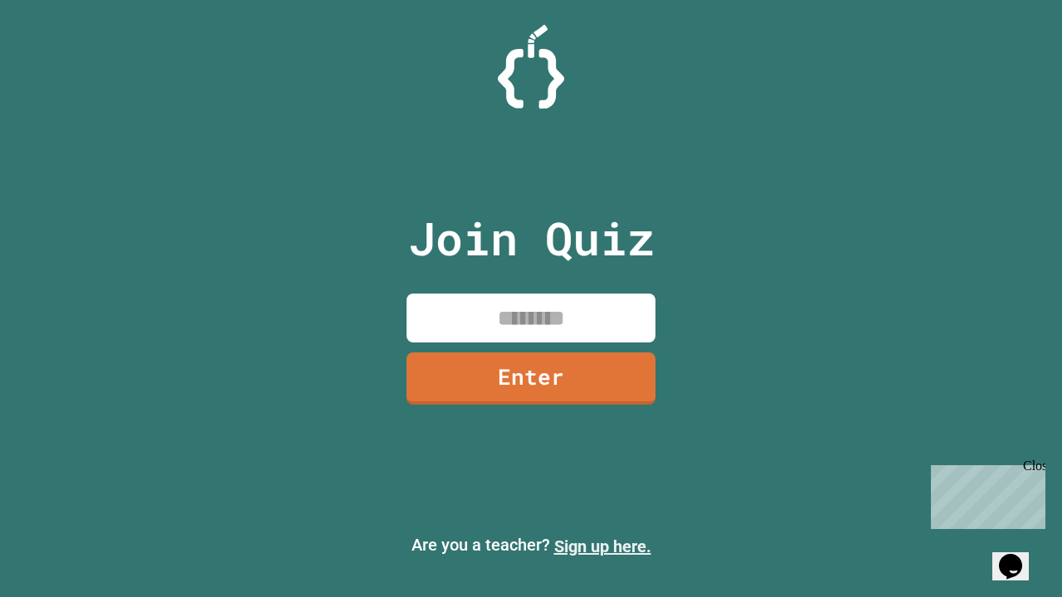
click at [602, 547] on link "Sign up here." at bounding box center [602, 547] width 97 height 20
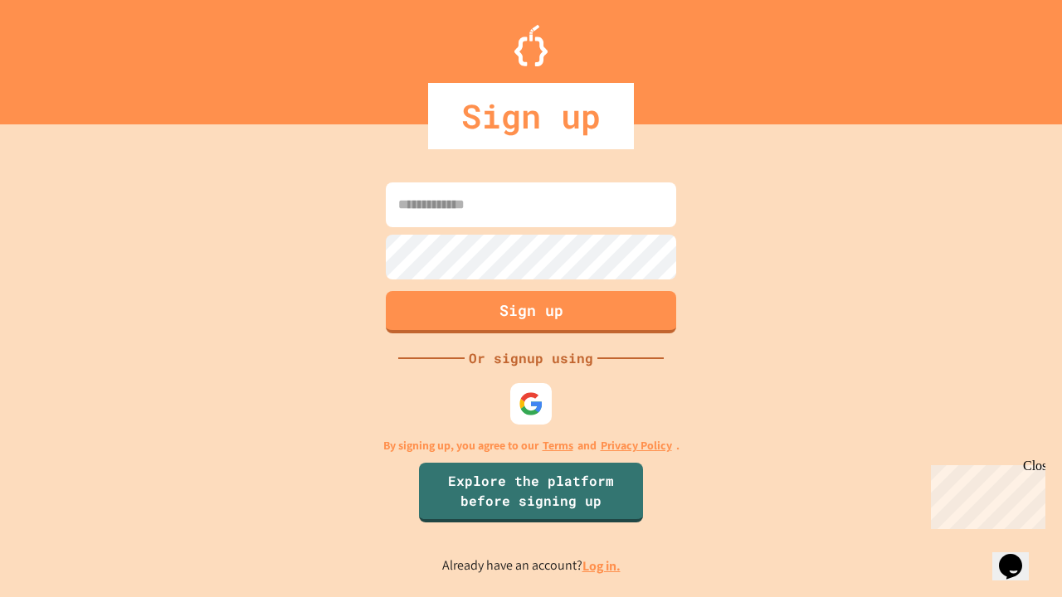
click at [602, 566] on link "Log in." at bounding box center [601, 566] width 38 height 17
